Goal: Task Accomplishment & Management: Use online tool/utility

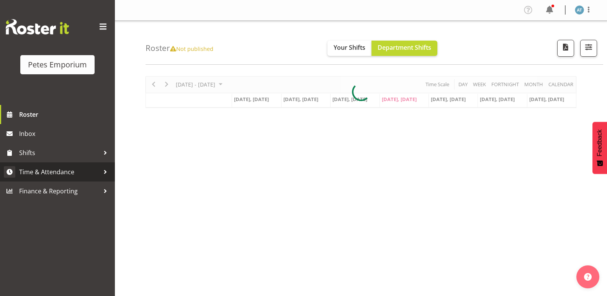
click at [56, 168] on span "Time & Attendance" at bounding box center [59, 171] width 80 height 11
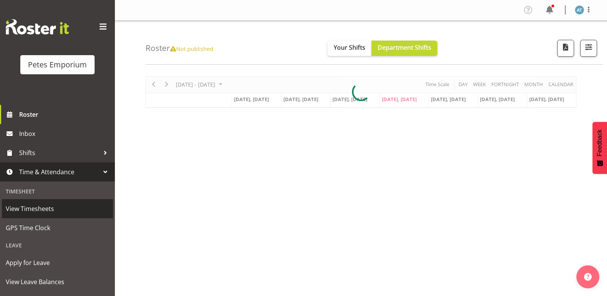
click at [58, 217] on link "View Timesheets" at bounding box center [57, 208] width 111 height 19
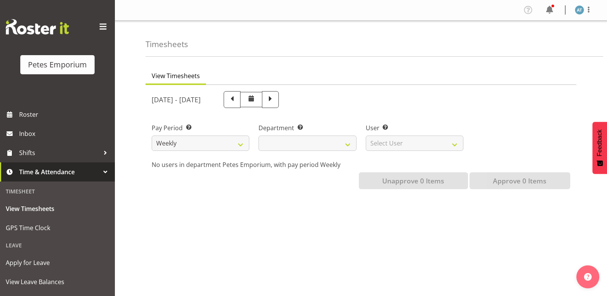
select select
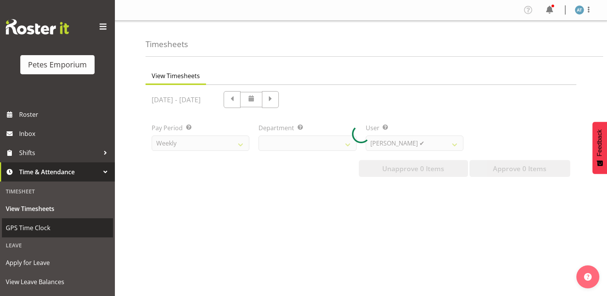
click at [69, 231] on span "GPS Time Clock" at bounding box center [57, 227] width 103 height 11
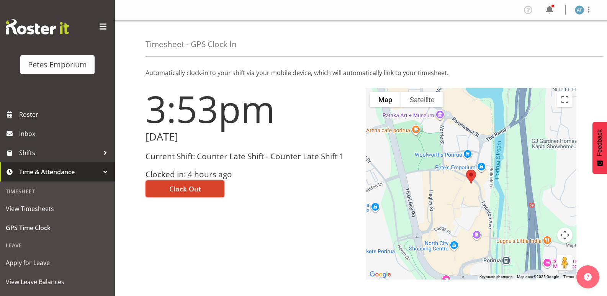
click at [194, 189] on span "Clock Out" at bounding box center [185, 189] width 32 height 10
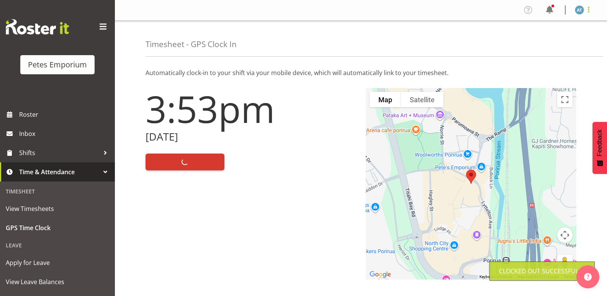
click at [591, 10] on span at bounding box center [588, 9] width 9 height 9
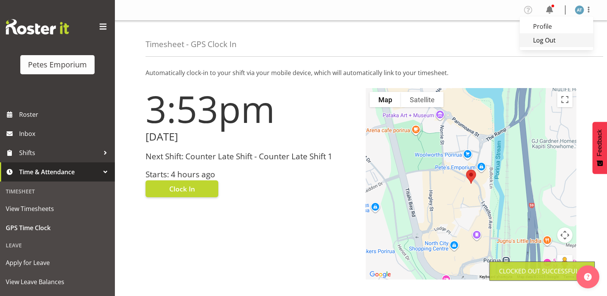
click at [574, 39] on link "Log Out" at bounding box center [557, 40] width 74 height 14
